Goal: Find specific page/section: Find specific page/section

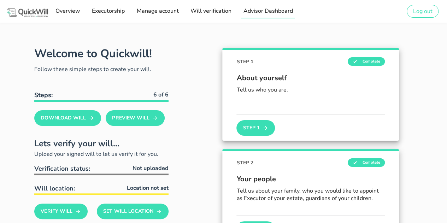
type input "[EMAIL_ADDRESS][DOMAIN_NAME]"
click at [261, 12] on span "Advisor Dashboard" at bounding box center [268, 11] width 50 height 8
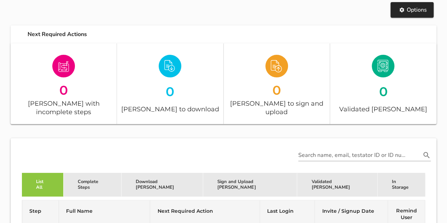
scroll to position [75, 0]
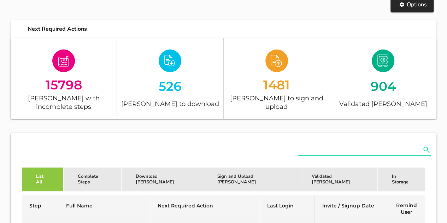
click at [324, 144] on input "text" at bounding box center [359, 149] width 123 height 11
paste input "8807110068087"
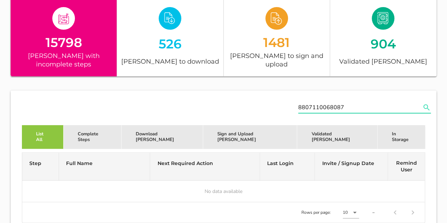
scroll to position [117, 0]
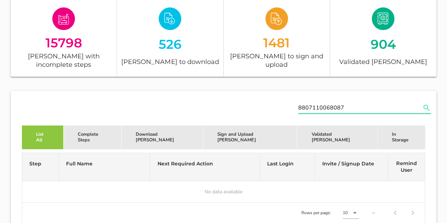
click at [310, 102] on input "8807110068087" at bounding box center [359, 107] width 123 height 11
type input "dekel"
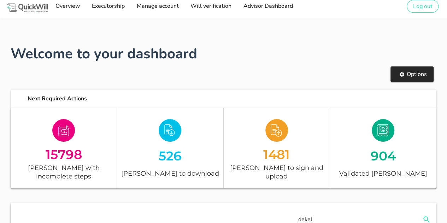
scroll to position [0, 0]
